Goal: Transaction & Acquisition: Purchase product/service

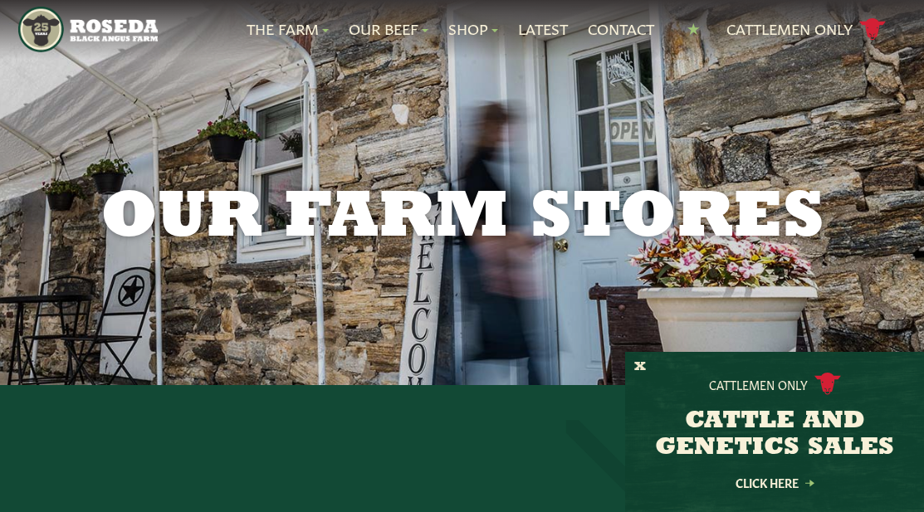
drag, startPoint x: 648, startPoint y: 370, endPoint x: 571, endPoint y: 326, distance: 88.6
click at [648, 370] on div "Cattlemen Only CATTLE AND GENETICS SALES Click Here" at bounding box center [774, 432] width 299 height 160
click at [97, 28] on img "Main Navigation" at bounding box center [88, 30] width 140 height 46
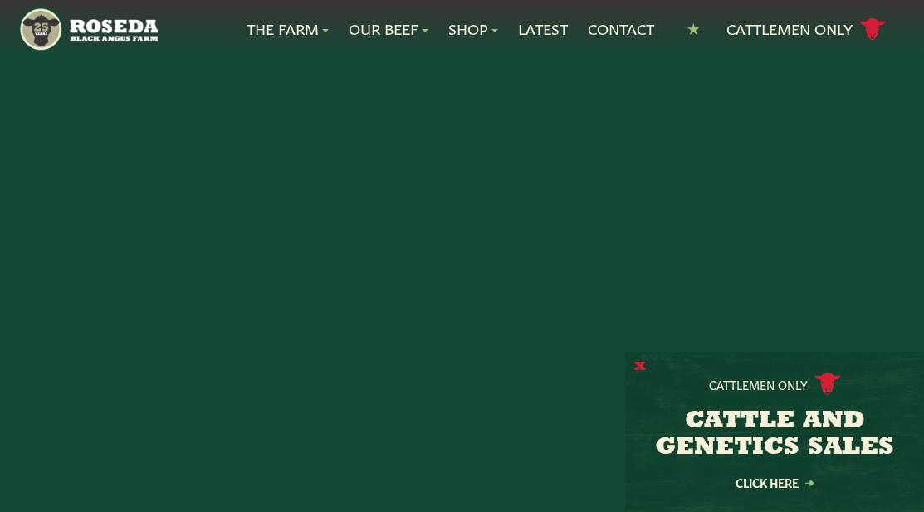
click at [636, 368] on div "X Cattlemen Only CATTLE AND GENETICS SALES Click Here" at bounding box center [774, 432] width 299 height 160
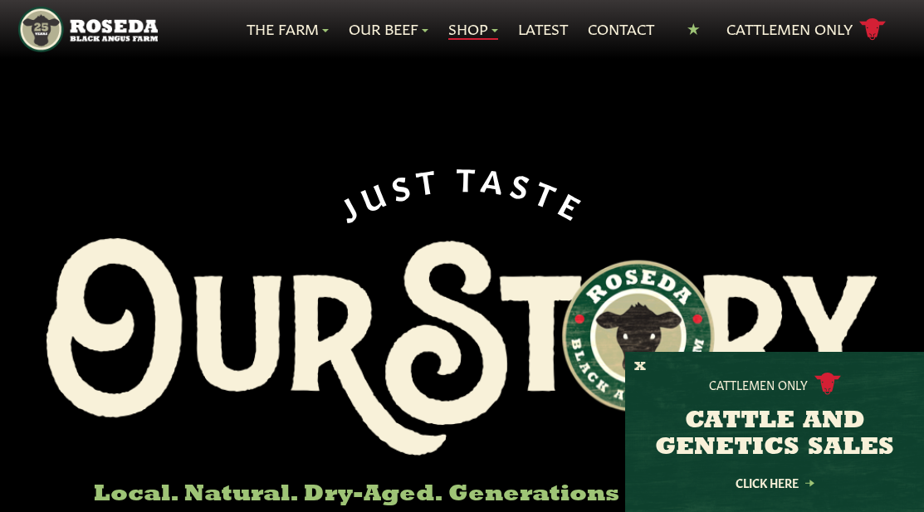
click at [490, 30] on link "Shop" at bounding box center [473, 29] width 50 height 22
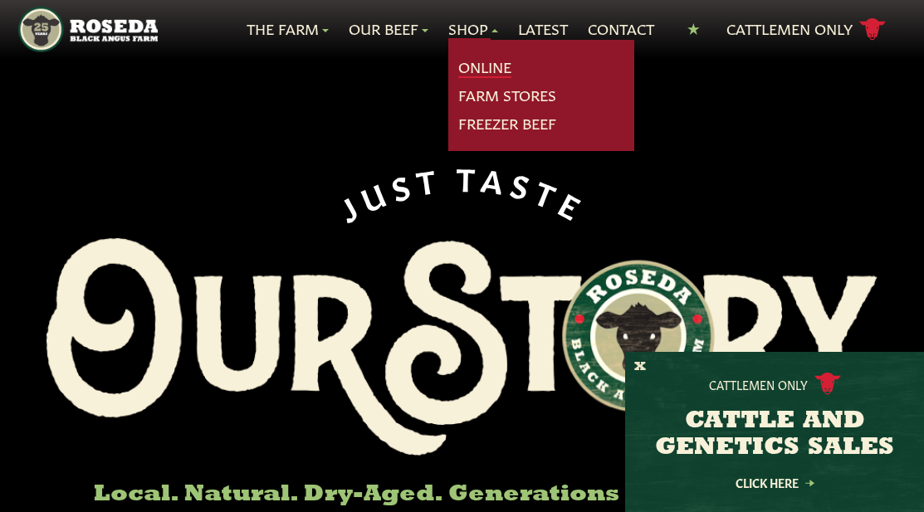
click at [486, 60] on link "Online" at bounding box center [484, 67] width 53 height 22
